Goal: Task Accomplishment & Management: Complete application form

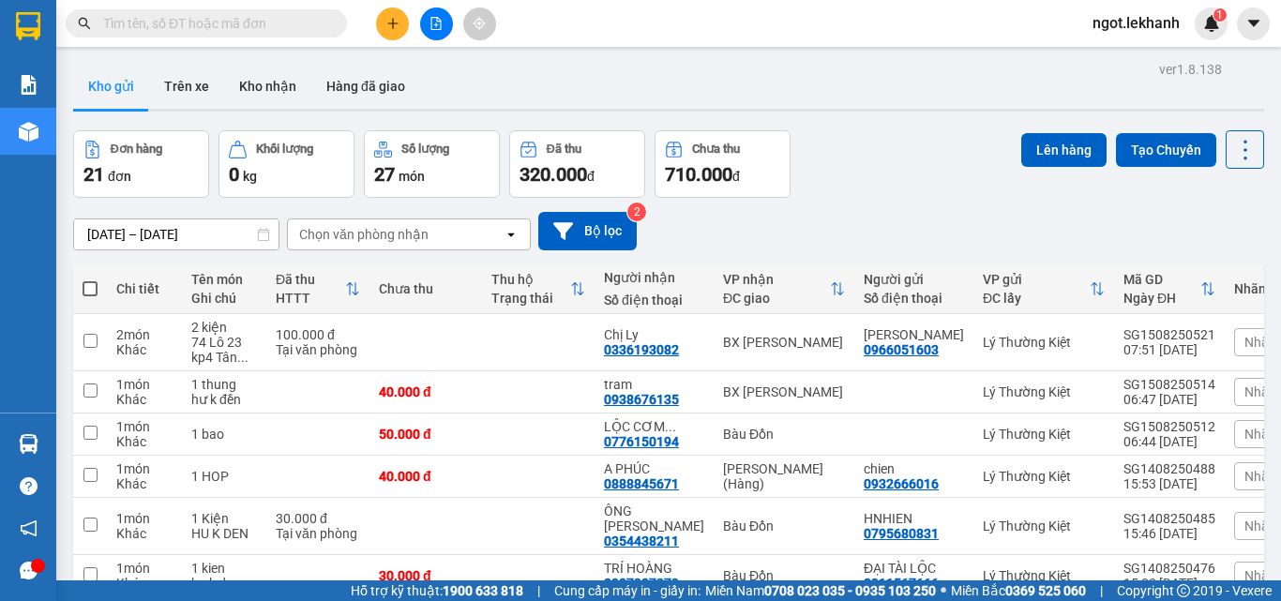
click at [396, 36] on button at bounding box center [392, 24] width 33 height 33
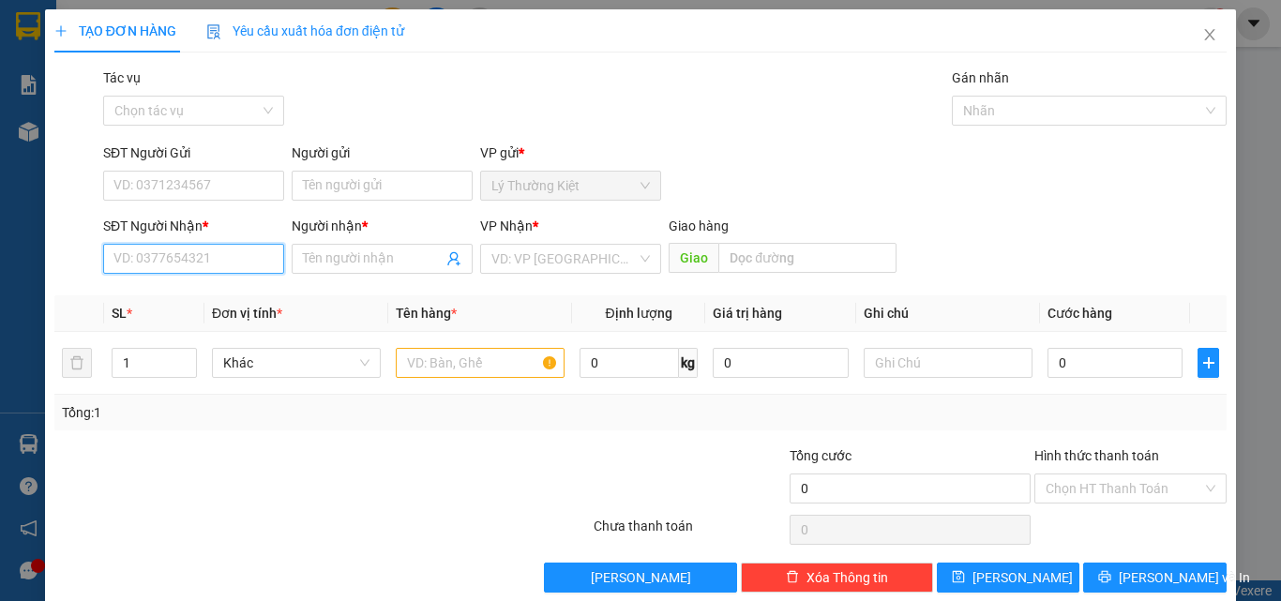
click at [253, 269] on input "SĐT Người Nhận *" at bounding box center [193, 259] width 181 height 30
click at [239, 282] on div "0984512272 - THỦY" at bounding box center [191, 296] width 179 height 30
type input "0984512272"
type input "THỦY"
type input "30.000"
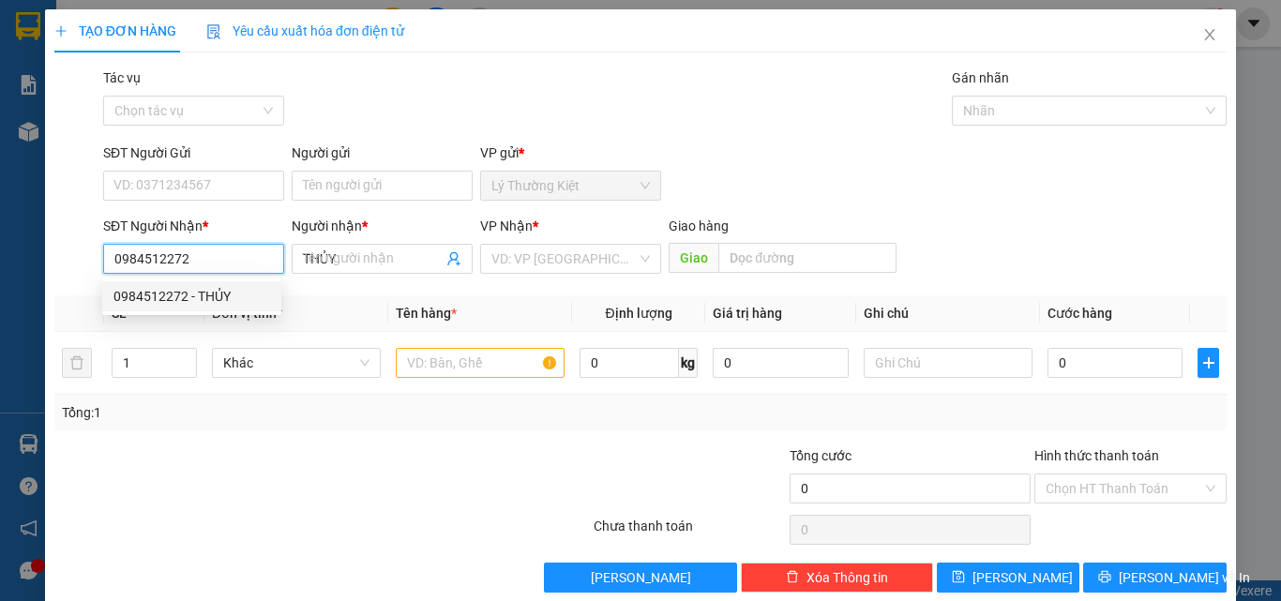
type input "30.000"
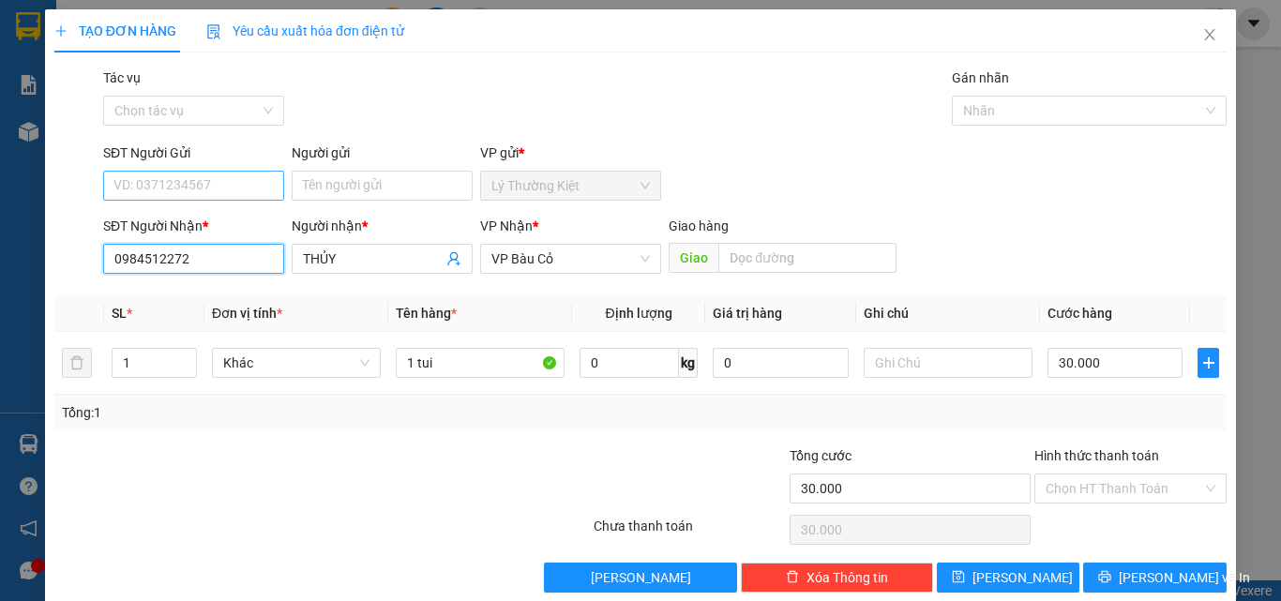
type input "0984512272"
click at [247, 179] on input "SĐT Người Gửi" at bounding box center [193, 186] width 181 height 30
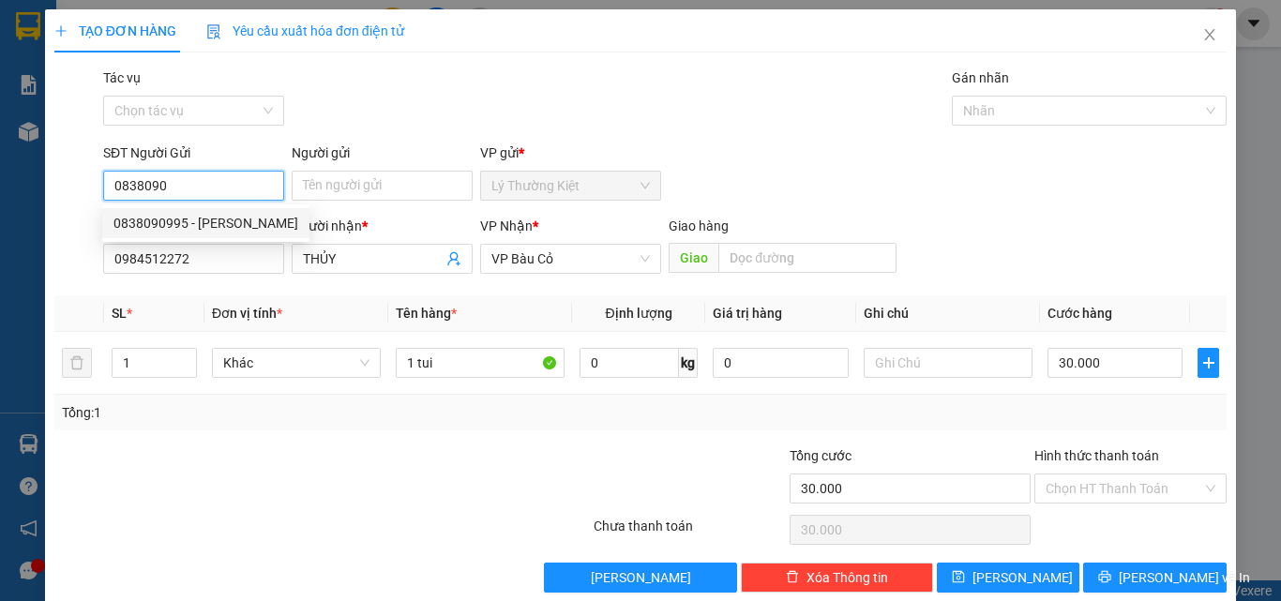
click at [235, 227] on div "0838090995 - [PERSON_NAME]" at bounding box center [205, 223] width 185 height 21
type input "0838090995"
type input "THANH"
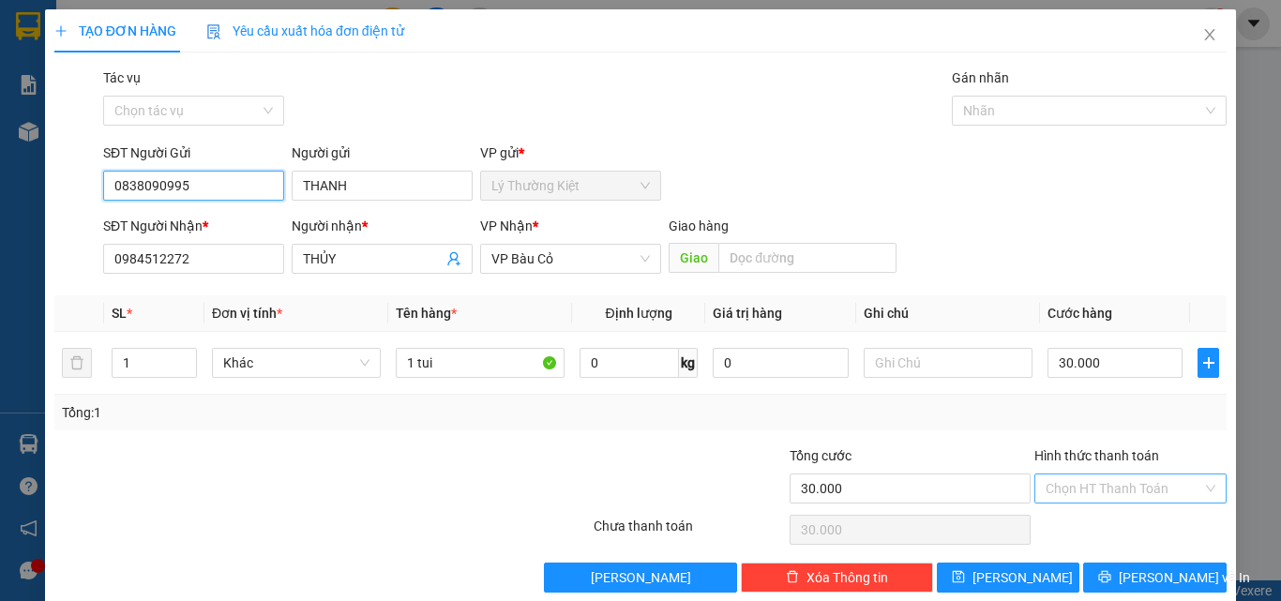
type input "0838090995"
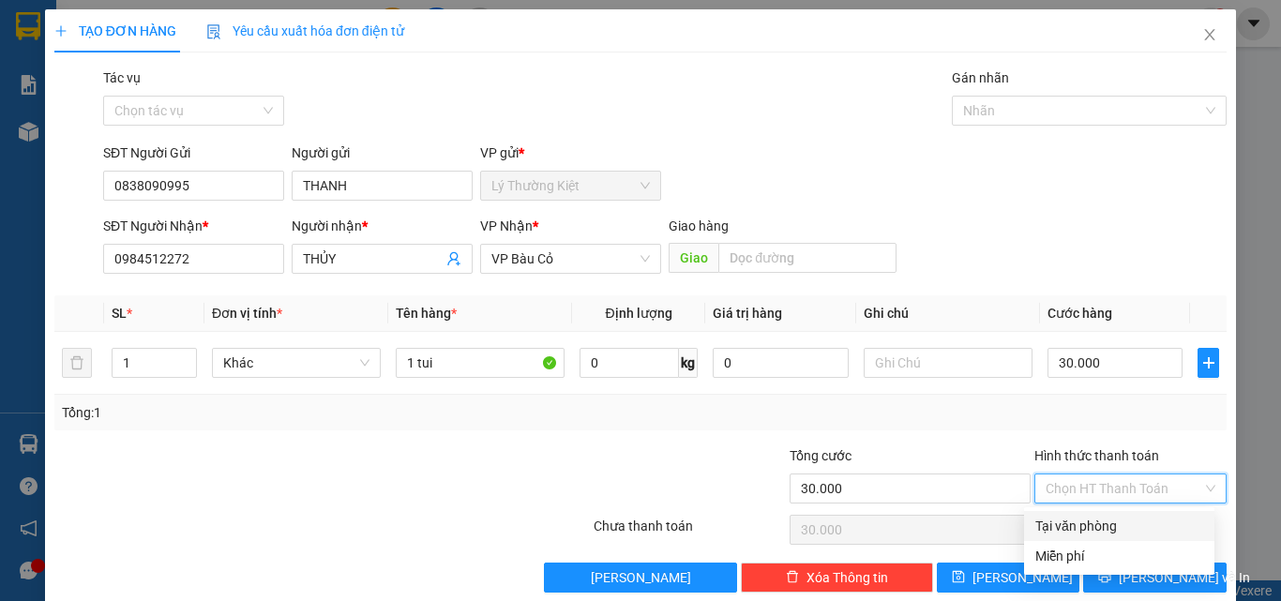
click at [1063, 500] on input "Hình thức thanh toán" at bounding box center [1124, 489] width 157 height 28
click at [1058, 523] on div "Tại văn phòng" at bounding box center [1119, 526] width 168 height 21
type input "0"
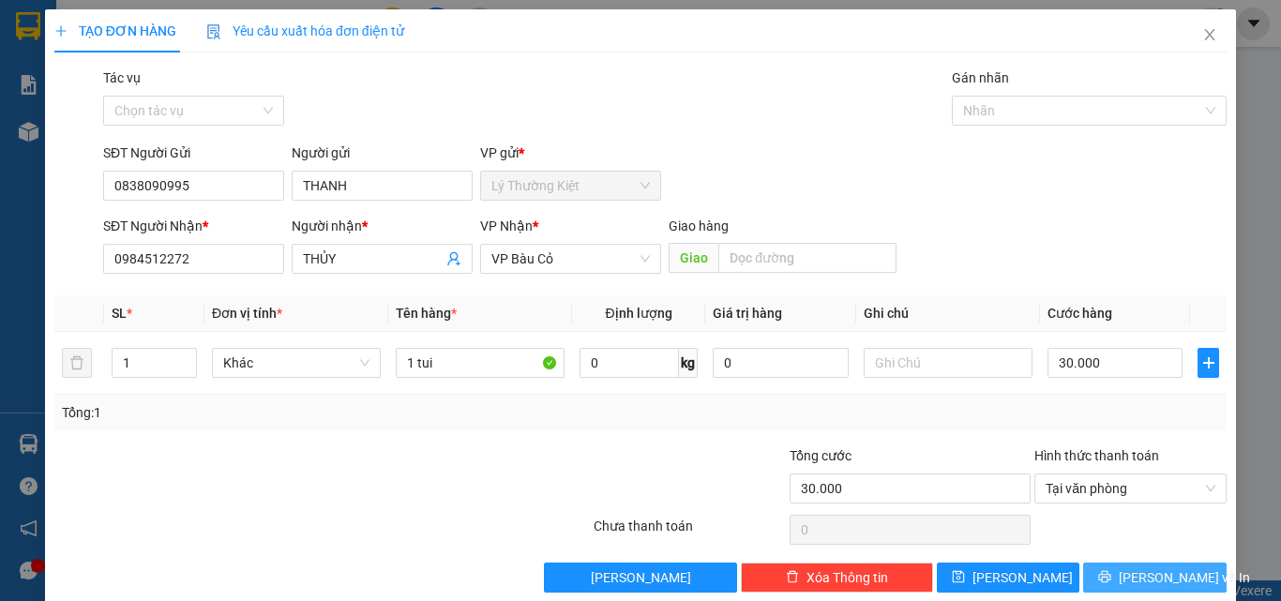
click at [1137, 582] on span "[PERSON_NAME] và In" at bounding box center [1184, 577] width 131 height 21
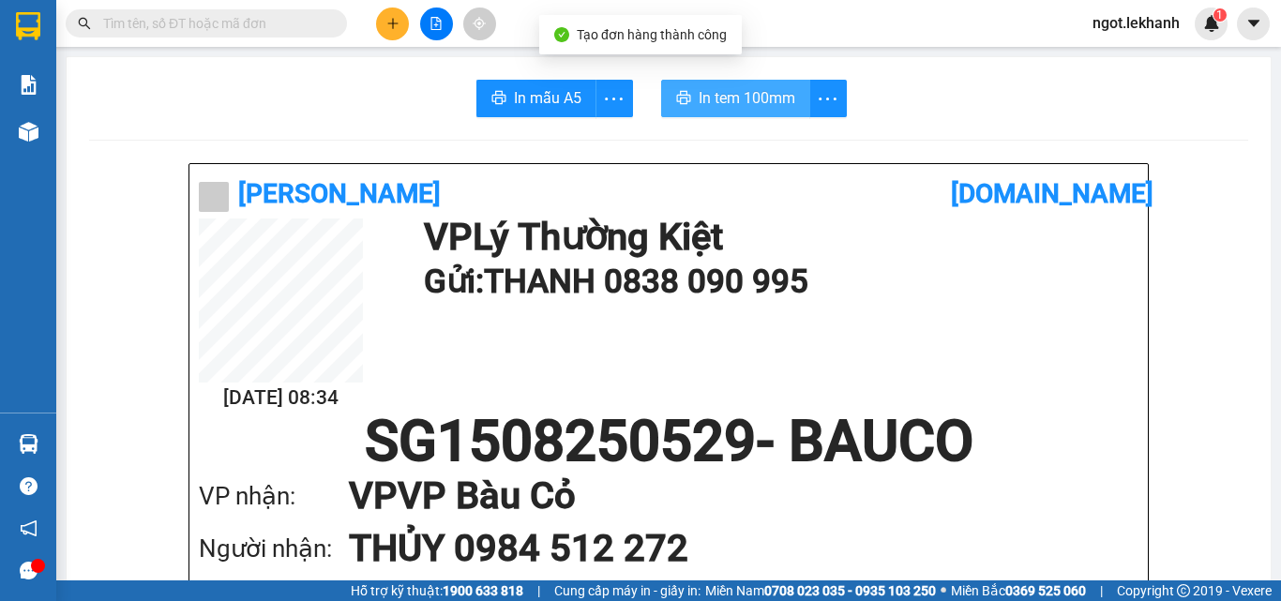
click at [724, 89] on span "In tem 100mm" at bounding box center [747, 97] width 97 height 23
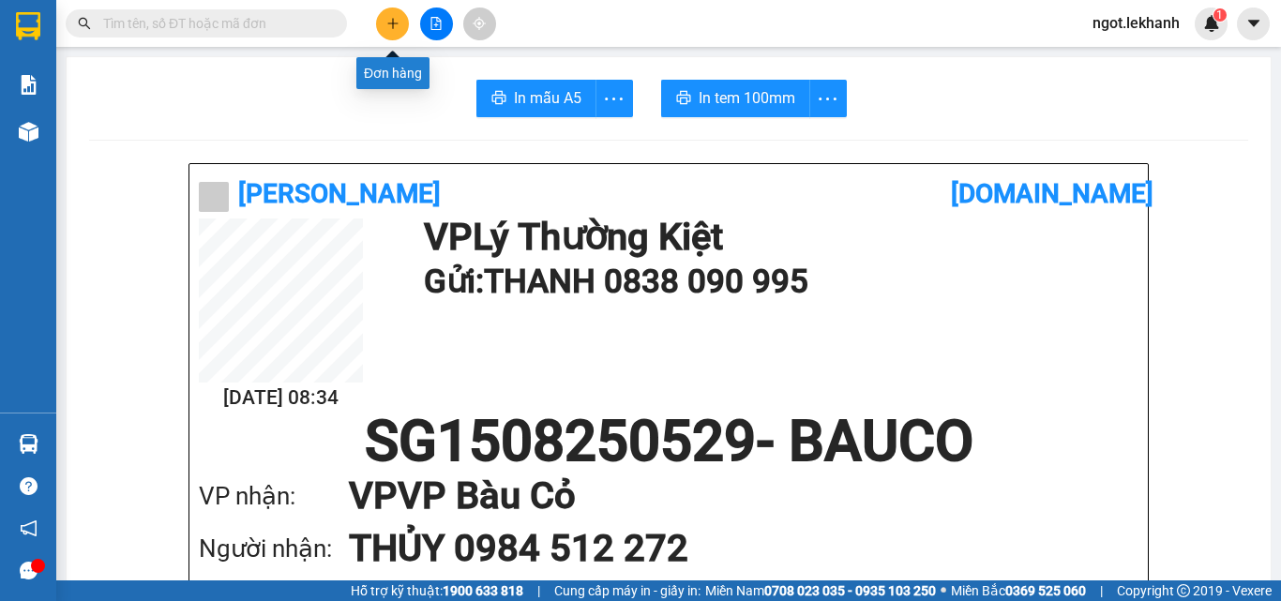
click at [388, 26] on icon "plus" at bounding box center [392, 23] width 13 height 13
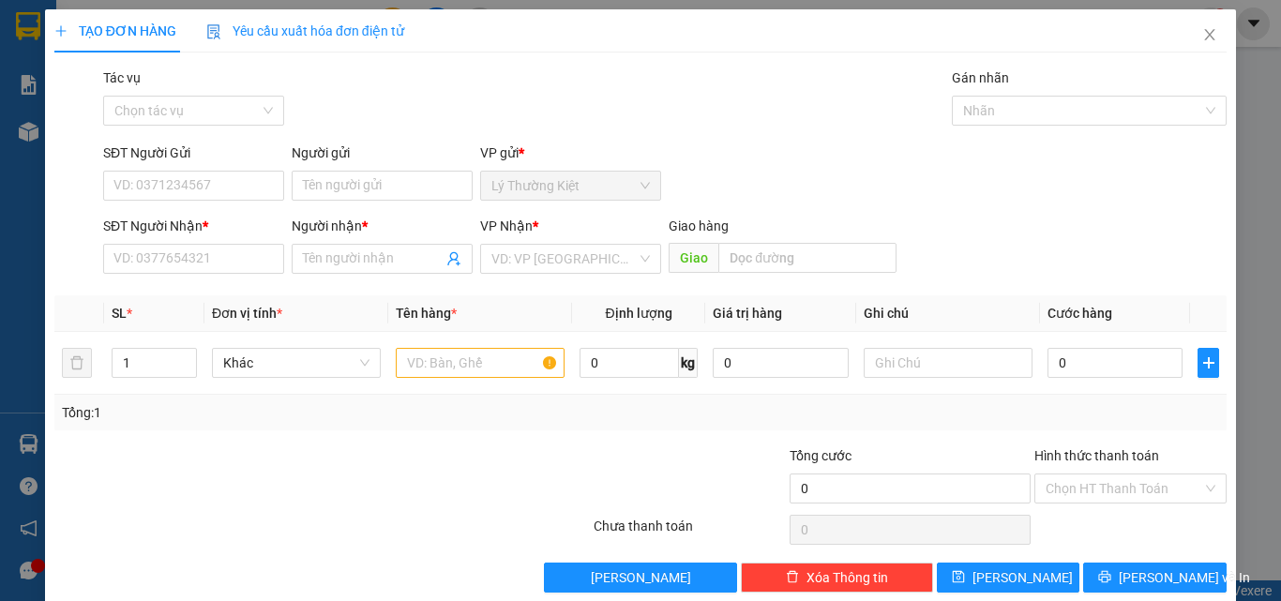
click at [258, 274] on div "SĐT Người Nhận * VD: 0377654321" at bounding box center [193, 249] width 181 height 66
click at [275, 254] on input "SĐT Người Nhận *" at bounding box center [193, 259] width 181 height 30
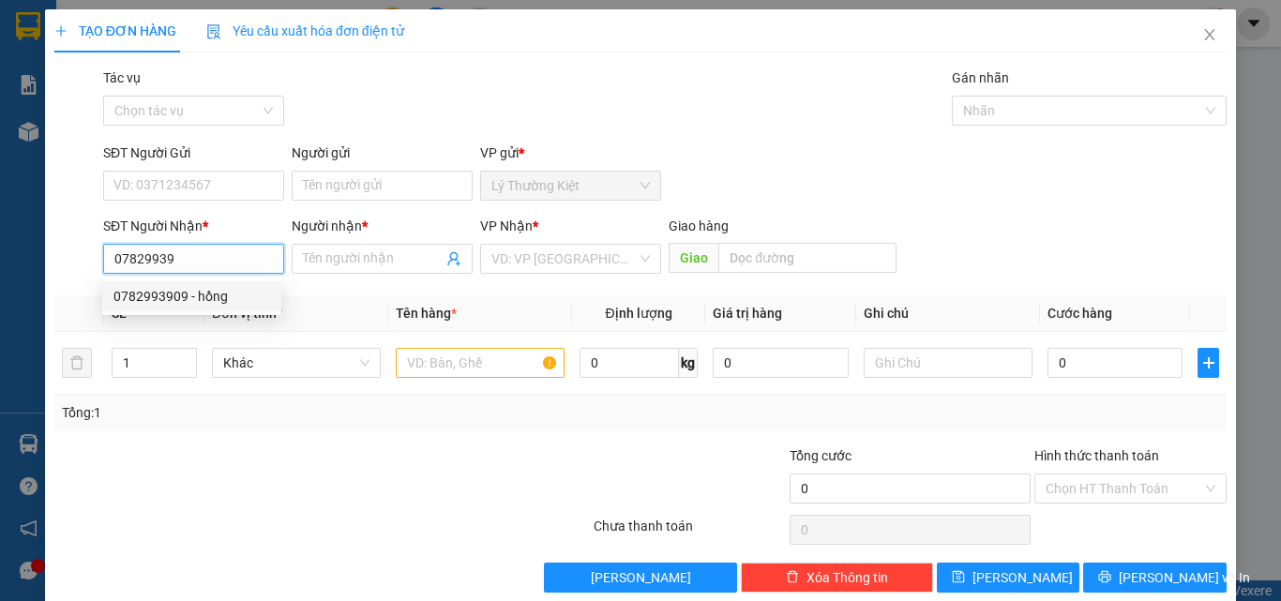
click at [233, 303] on div "0782993909 - hồng" at bounding box center [191, 296] width 157 height 21
type input "0782993909"
type input "hồng"
type input "50.000"
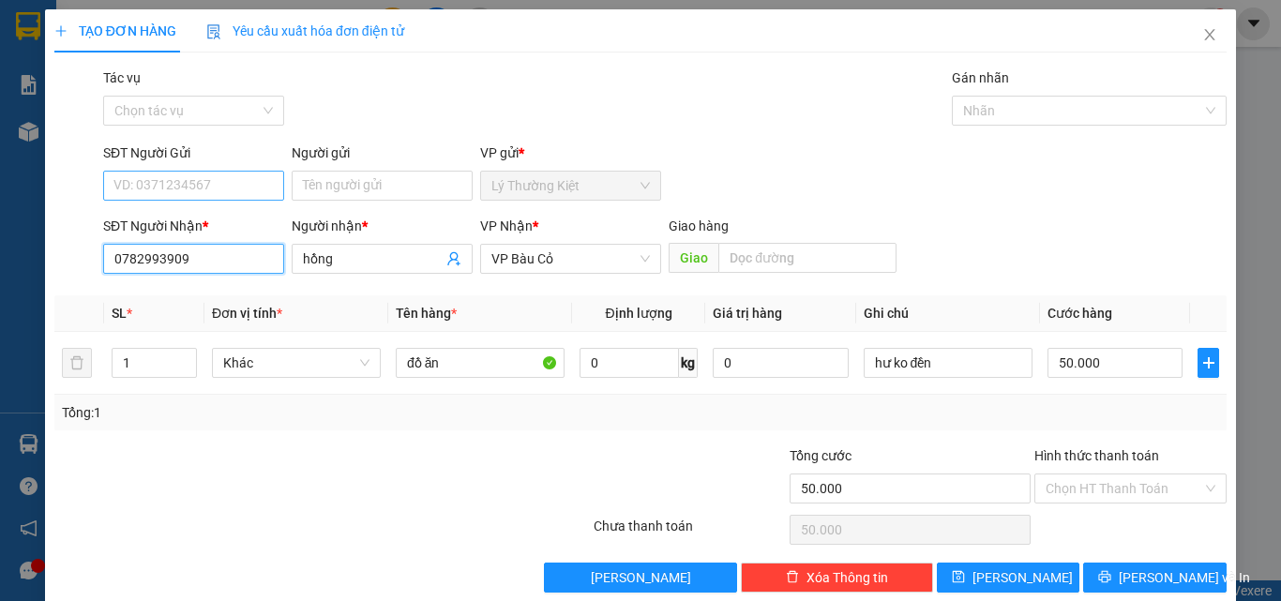
type input "0782993909"
click at [256, 179] on input "SĐT Người Gửi" at bounding box center [193, 186] width 181 height 30
type input "0915822155"
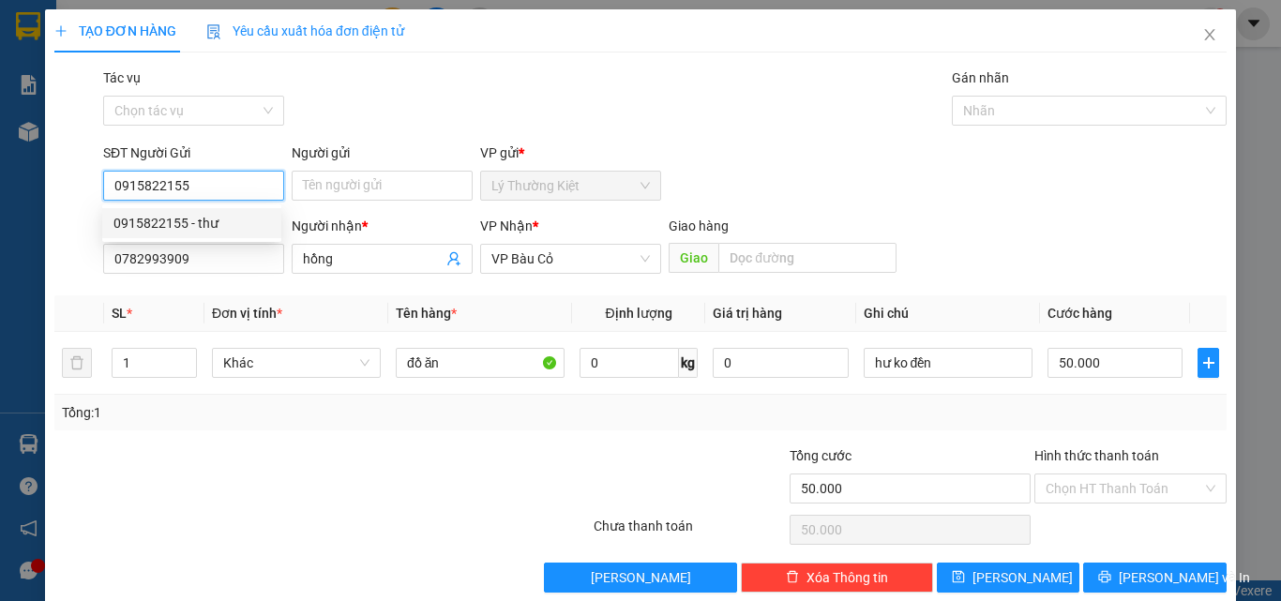
click at [192, 214] on div "0915822155 - thư" at bounding box center [191, 223] width 157 height 21
type input "thư"
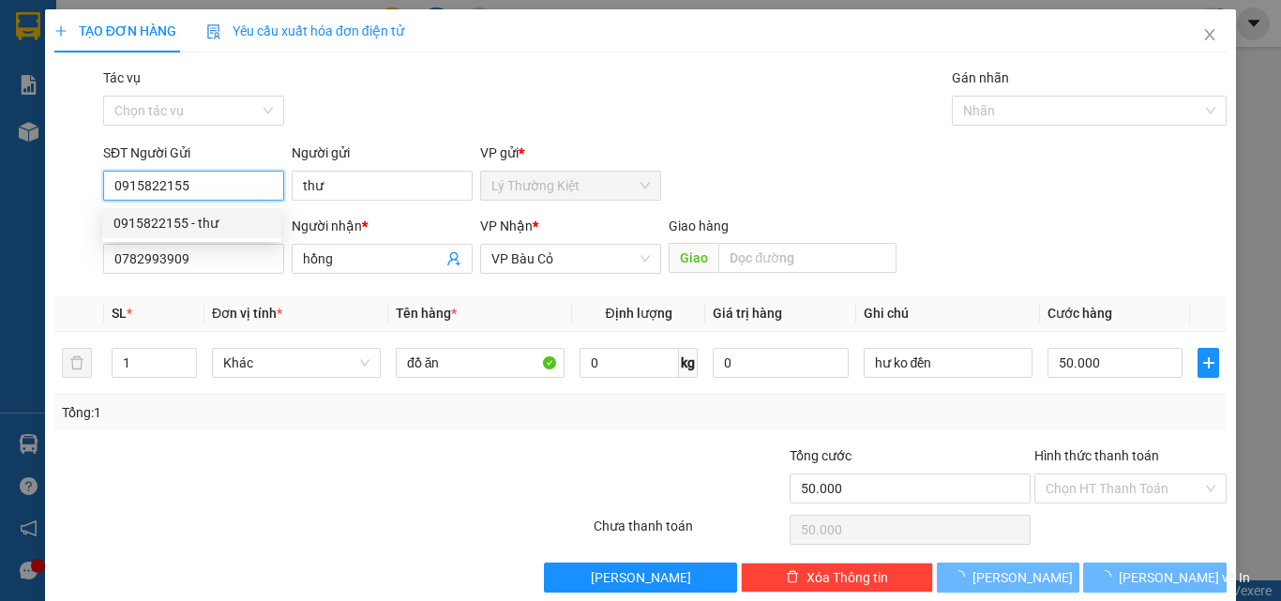
type input "40.000"
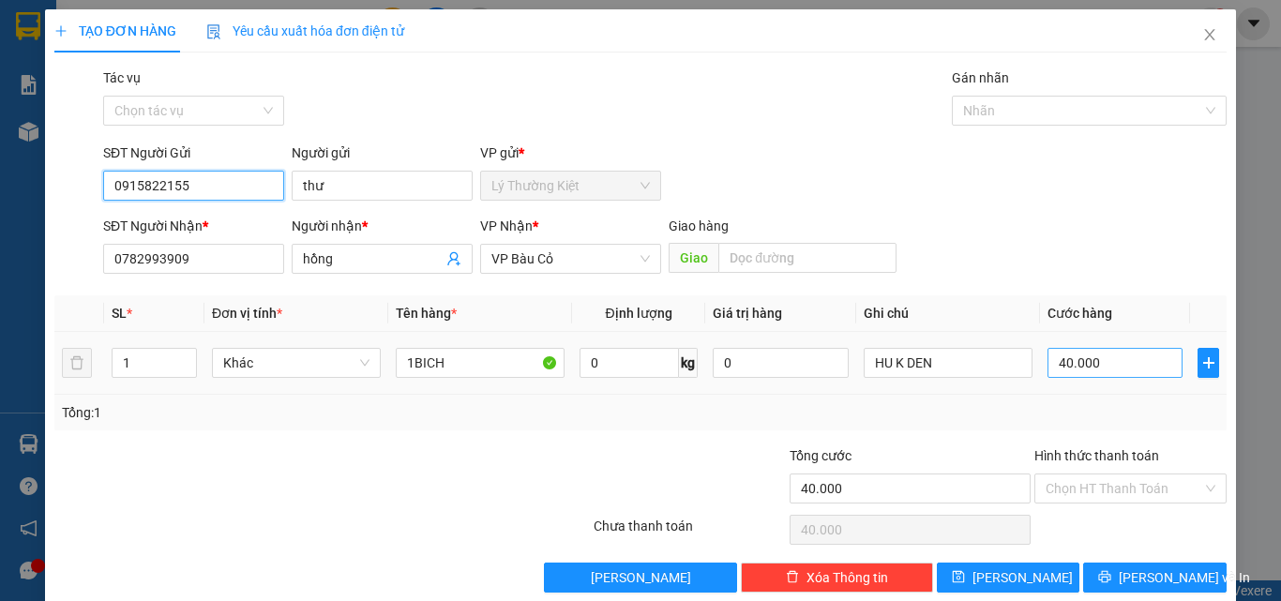
type input "0915822155"
click at [1056, 358] on input "40.000" at bounding box center [1115, 363] width 135 height 30
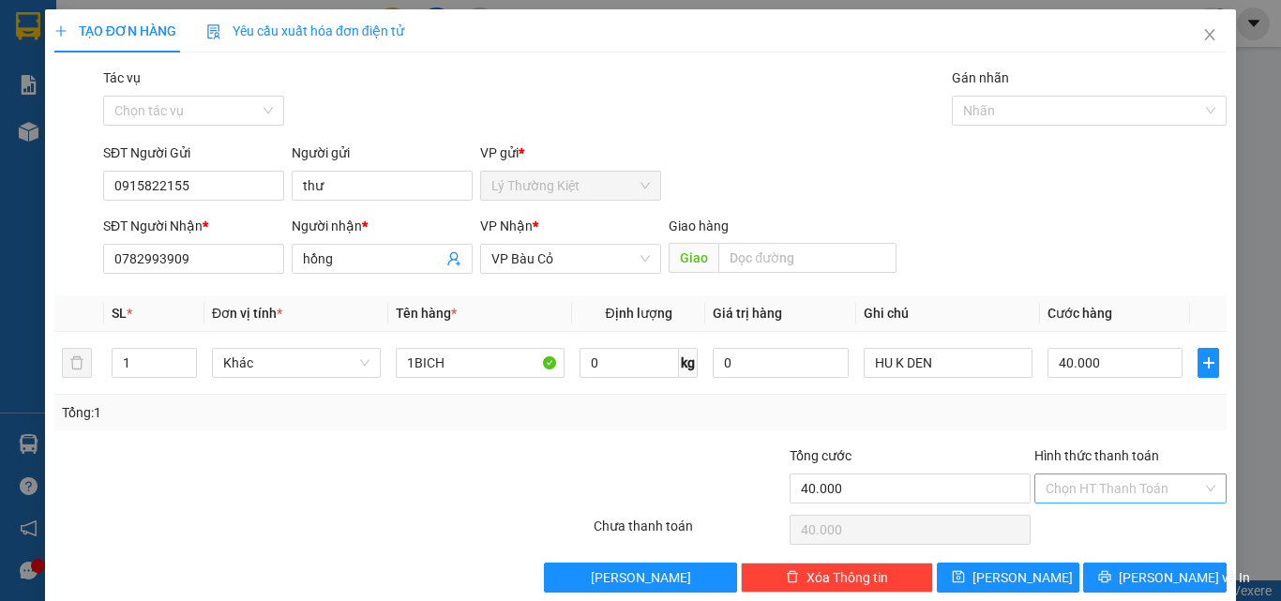
click at [1075, 478] on input "Hình thức thanh toán" at bounding box center [1124, 489] width 157 height 28
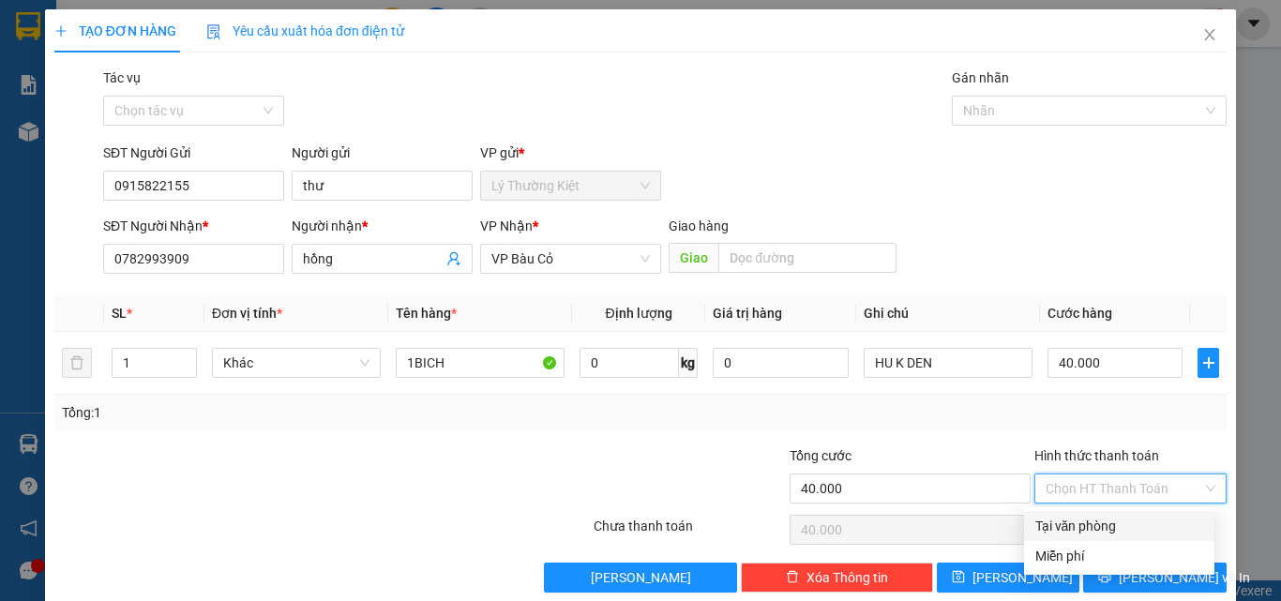
click at [1059, 528] on div "Tại văn phòng" at bounding box center [1119, 526] width 168 height 21
type input "0"
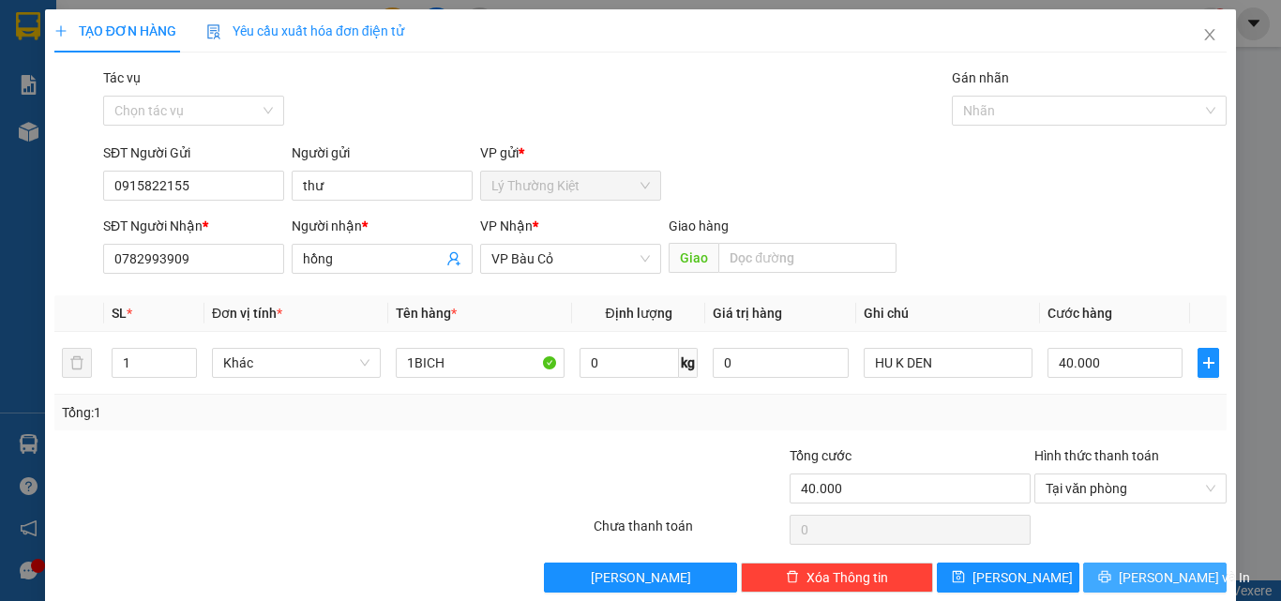
click at [1169, 578] on span "[PERSON_NAME] và In" at bounding box center [1184, 577] width 131 height 21
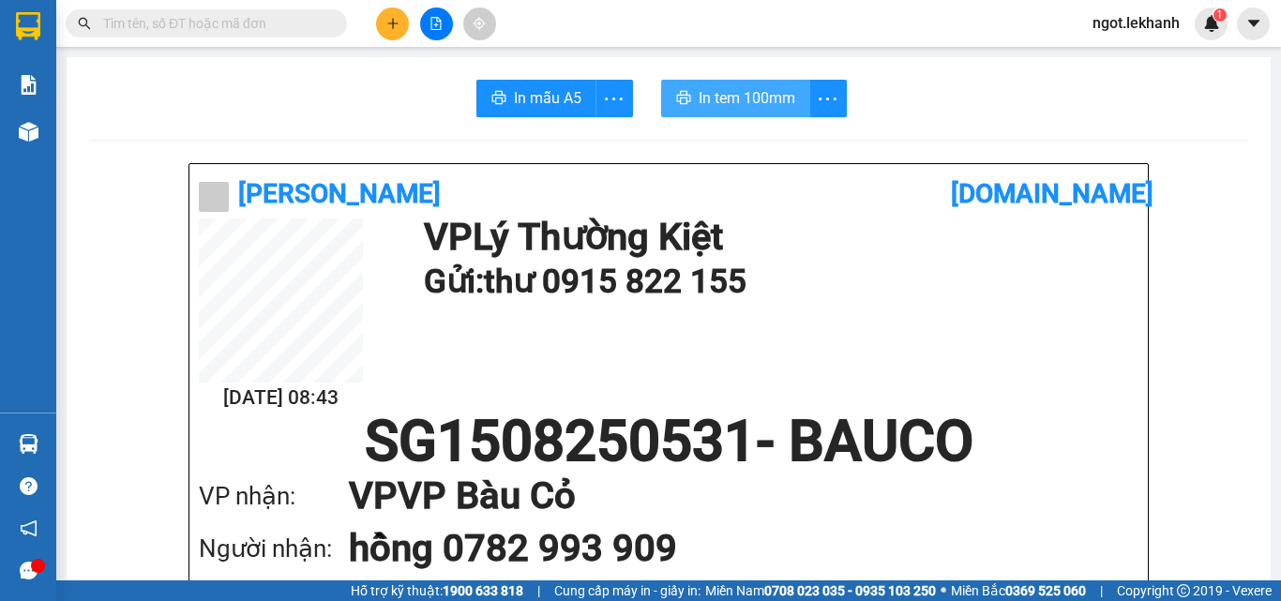
click at [776, 92] on span "In tem 100mm" at bounding box center [747, 97] width 97 height 23
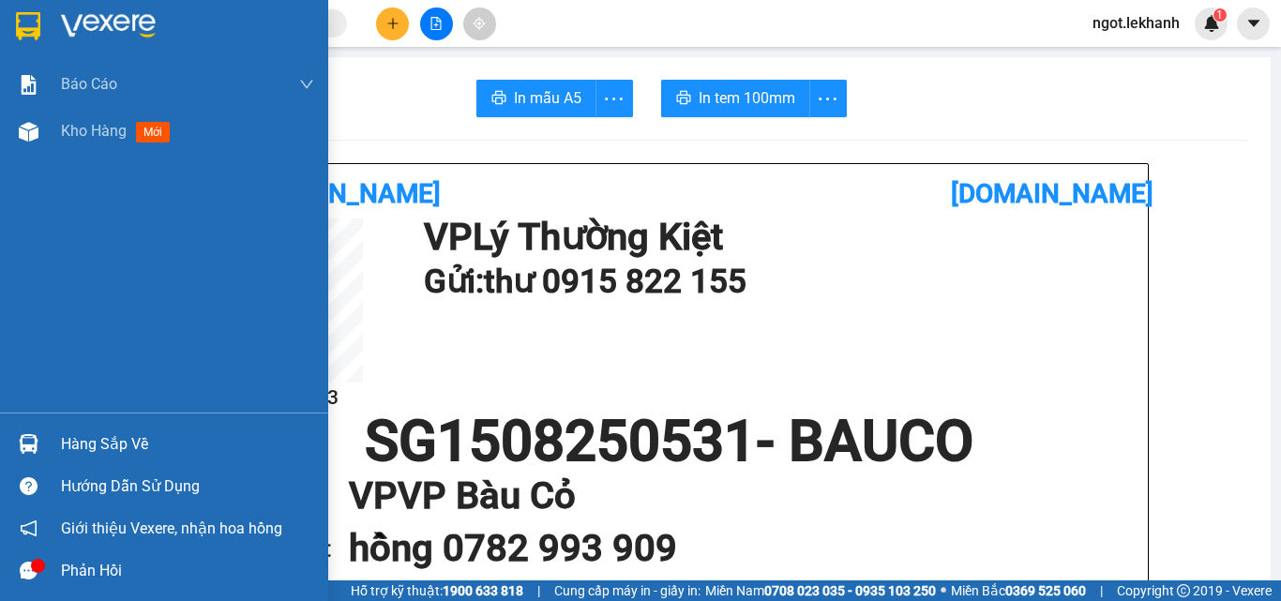
click at [50, 131] on div "Kho hàng mới" at bounding box center [164, 131] width 328 height 47
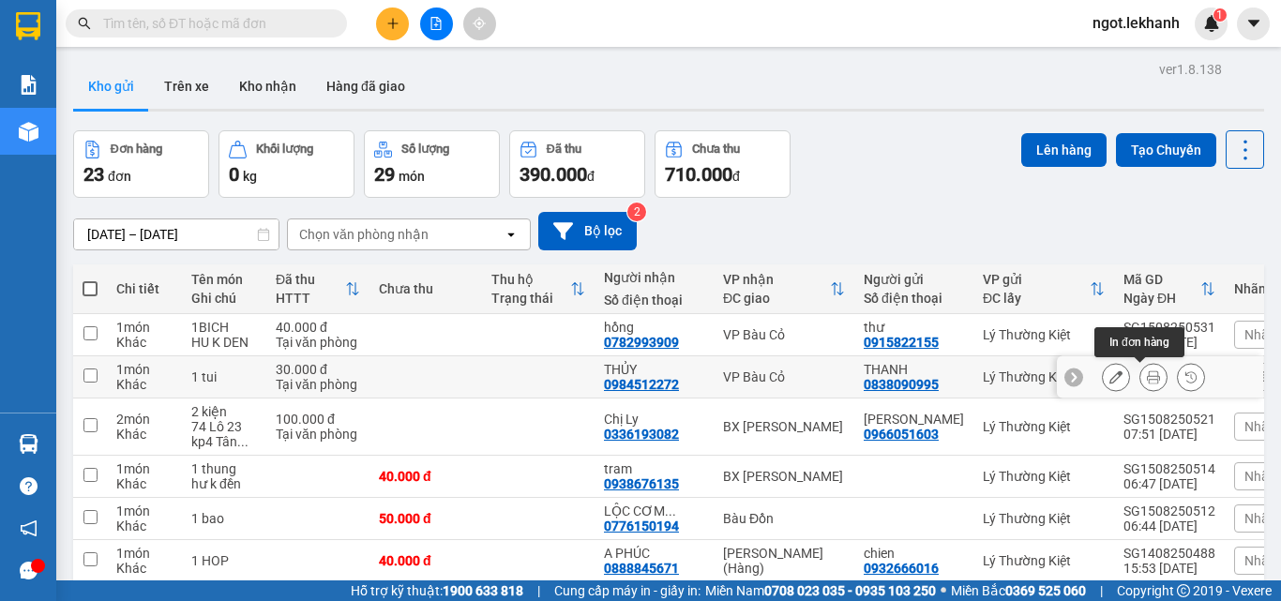
click at [1147, 371] on icon at bounding box center [1153, 376] width 13 height 13
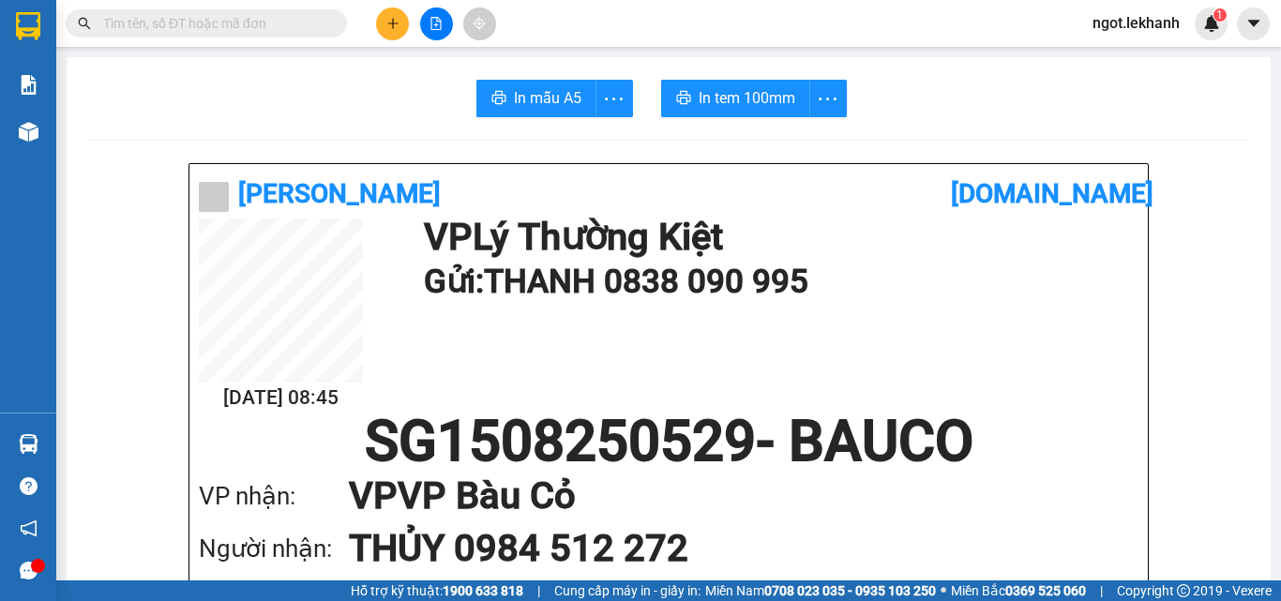
scroll to position [94, 0]
